Goal: Task Accomplishment & Management: Use online tool/utility

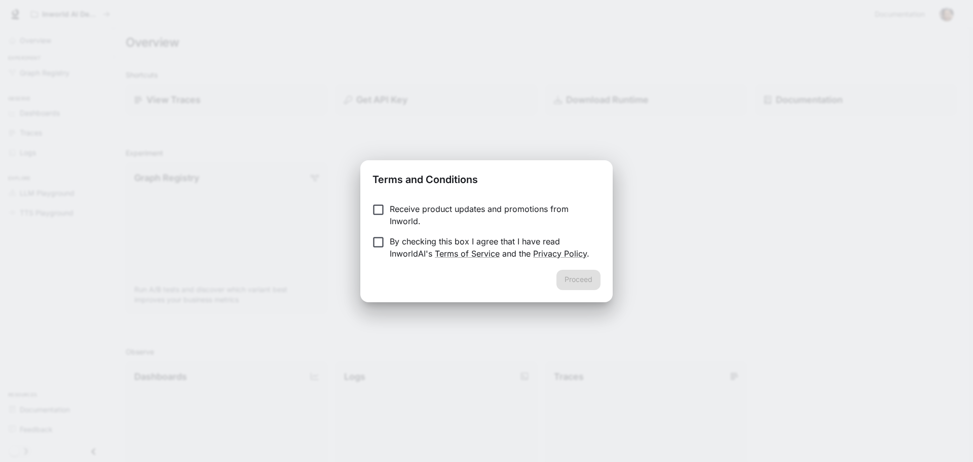
click at [439, 240] on p "By checking this box I agree that I have read InworldAI's Terms of Service and …" at bounding box center [491, 247] width 203 height 24
click at [571, 275] on button "Proceed" at bounding box center [578, 280] width 44 height 20
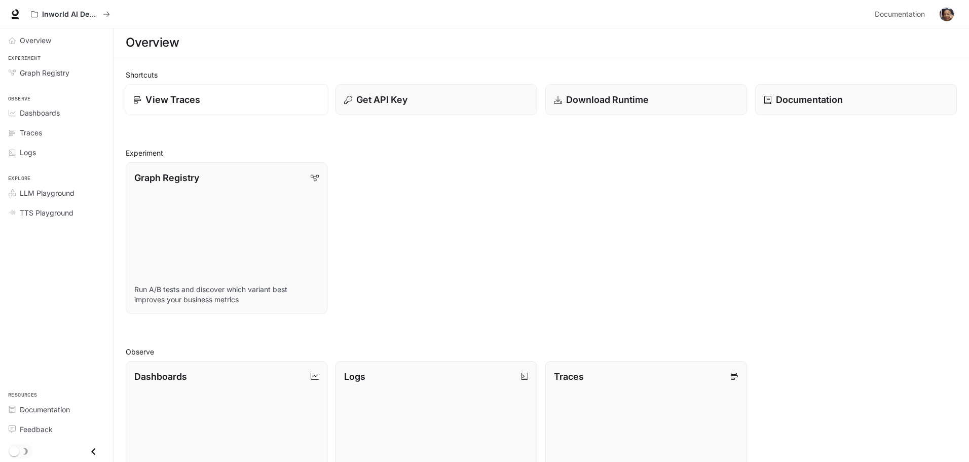
click at [217, 103] on div "View Traces" at bounding box center [226, 100] width 186 height 14
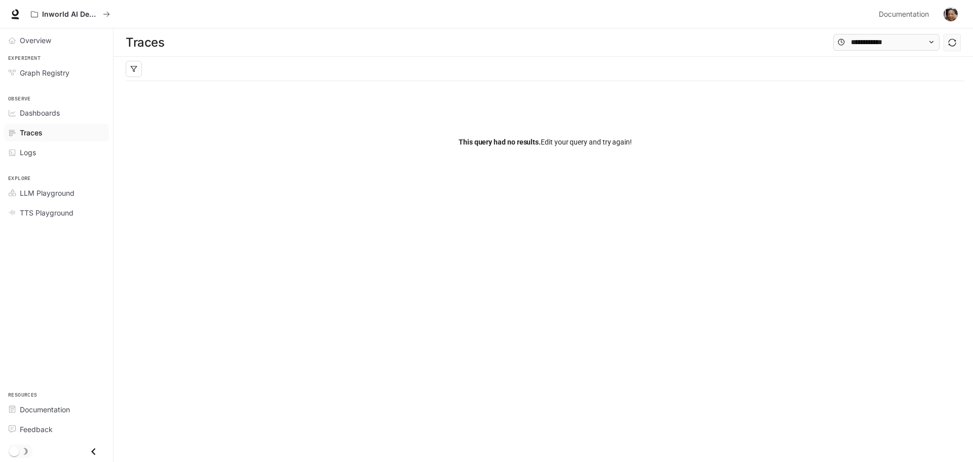
click at [43, 131] on div "Traces" at bounding box center [62, 132] width 85 height 11
click at [154, 62] on div at bounding box center [545, 69] width 839 height 24
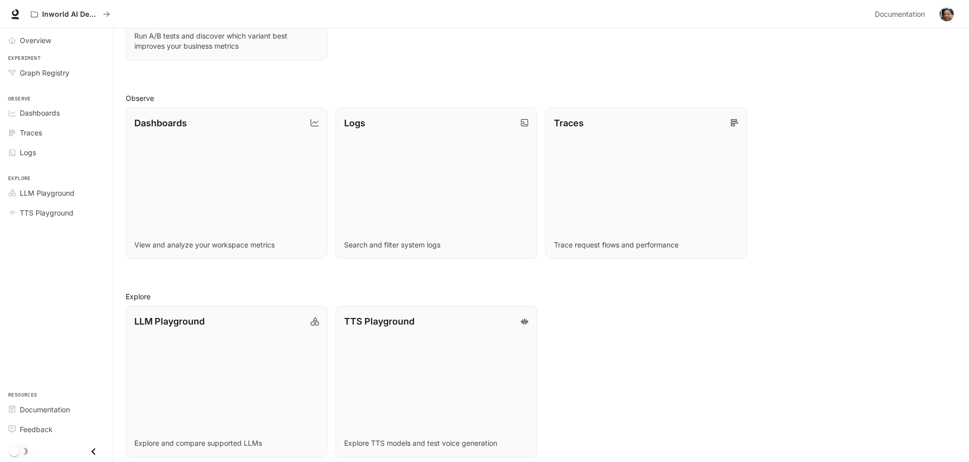
scroll to position [261, 0]
